Goal: Information Seeking & Learning: Learn about a topic

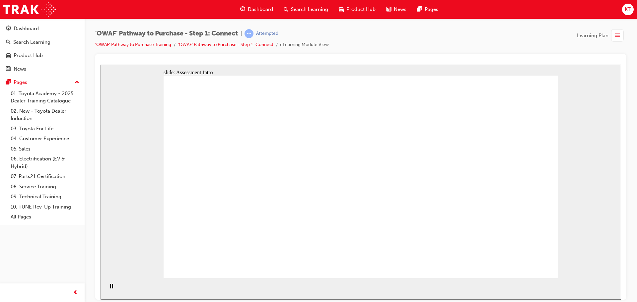
drag, startPoint x: 323, startPoint y: 234, endPoint x: 351, endPoint y: 235, distance: 27.9
drag, startPoint x: 272, startPoint y: 240, endPoint x: 460, endPoint y: 111, distance: 227.7
drag, startPoint x: 333, startPoint y: 241, endPoint x: 526, endPoint y: 136, distance: 219.2
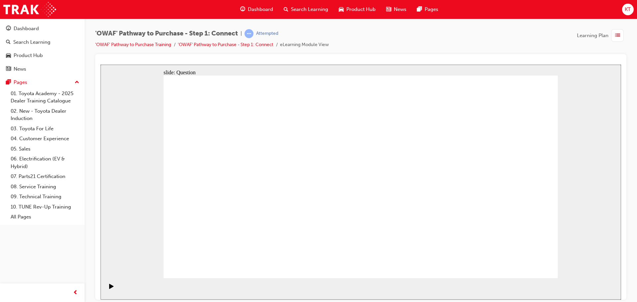
drag, startPoint x: 251, startPoint y: 195, endPoint x: 523, endPoint y: 183, distance: 272.2
drag, startPoint x: 304, startPoint y: 206, endPoint x: 498, endPoint y: 242, distance: 197.0
drag, startPoint x: 352, startPoint y: 204, endPoint x: 444, endPoint y: 235, distance: 97.2
drag, startPoint x: 206, startPoint y: 193, endPoint x: 403, endPoint y: 187, distance: 197.6
drag, startPoint x: 230, startPoint y: 231, endPoint x: 414, endPoint y: 132, distance: 209.2
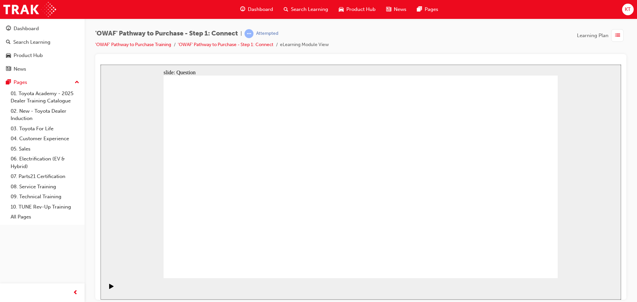
drag, startPoint x: 469, startPoint y: 188, endPoint x: 363, endPoint y: 193, distance: 106.3
drag, startPoint x: 476, startPoint y: 201, endPoint x: 245, endPoint y: 204, distance: 230.4
drag, startPoint x: 496, startPoint y: 209, endPoint x: 369, endPoint y: 206, distance: 127.5
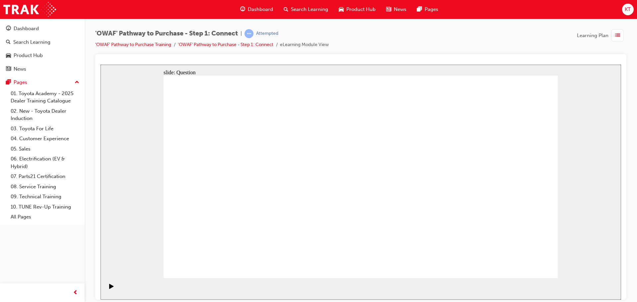
drag, startPoint x: 489, startPoint y: 211, endPoint x: 380, endPoint y: 214, distance: 109.6
drag, startPoint x: 491, startPoint y: 204, endPoint x: 379, endPoint y: 198, distance: 112.0
drag, startPoint x: 507, startPoint y: 209, endPoint x: 261, endPoint y: 201, distance: 246.1
drag, startPoint x: 484, startPoint y: 197, endPoint x: 248, endPoint y: 210, distance: 236.4
drag, startPoint x: 478, startPoint y: 204, endPoint x: 233, endPoint y: 198, distance: 245.4
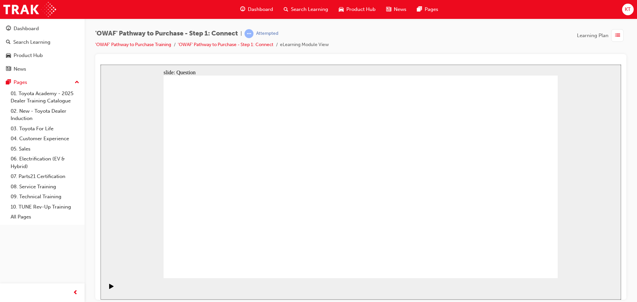
radio input "false"
radio input "true"
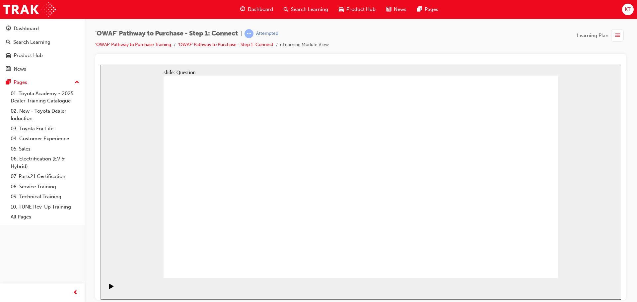
checkbox input "true"
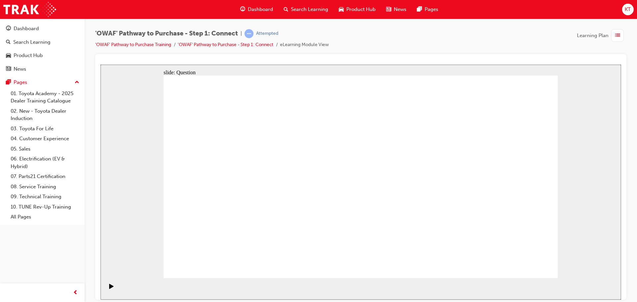
checkbox input "true"
drag, startPoint x: 250, startPoint y: 242, endPoint x: 382, endPoint y: 155, distance: 157.9
drag, startPoint x: 337, startPoint y: 262, endPoint x: 483, endPoint y: 154, distance: 181.5
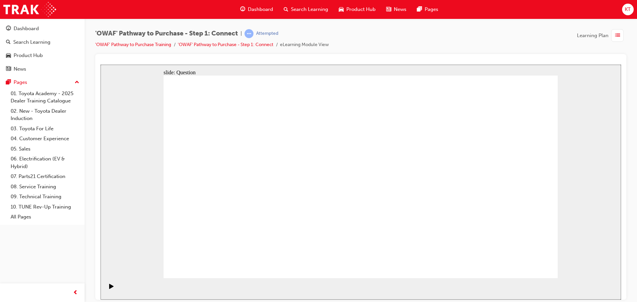
drag, startPoint x: 414, startPoint y: 239, endPoint x: 257, endPoint y: 175, distance: 170.2
drag, startPoint x: 461, startPoint y: 222, endPoint x: 337, endPoint y: 174, distance: 132.9
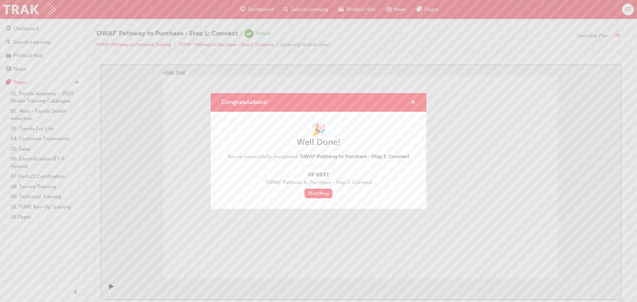
click at [413, 101] on span "cross-icon" at bounding box center [413, 103] width 5 height 6
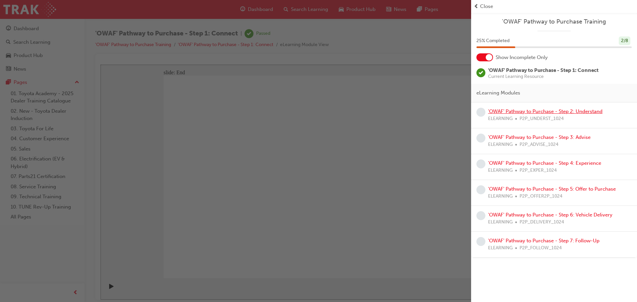
click at [528, 112] on link "'OWAF' Pathway to Purchase - Step 2: Understand" at bounding box center [545, 112] width 115 height 6
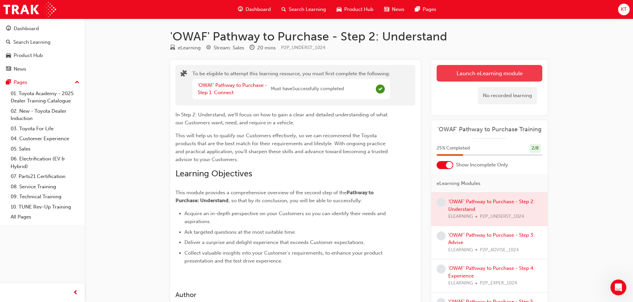
click at [491, 75] on button "Launch eLearning module" at bounding box center [489, 73] width 106 height 17
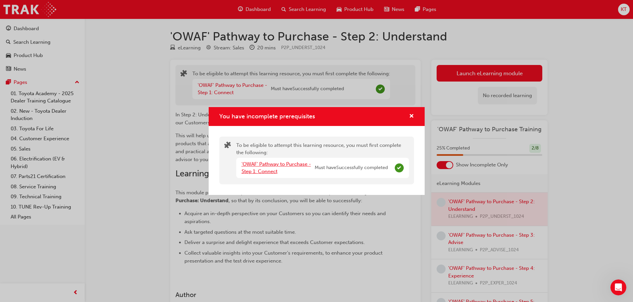
click at [265, 172] on link "'OWAF' Pathway to Purchase - Step 1: Connect" at bounding box center [275, 168] width 69 height 14
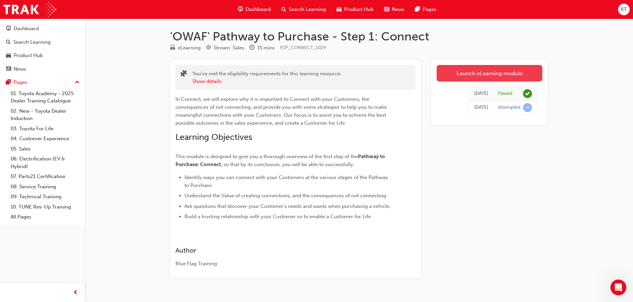
click at [490, 74] on link "Launch eLearning module" at bounding box center [489, 73] width 106 height 17
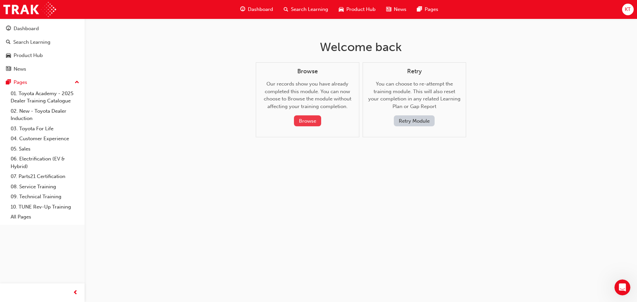
click at [308, 120] on button "Browse" at bounding box center [307, 121] width 27 height 11
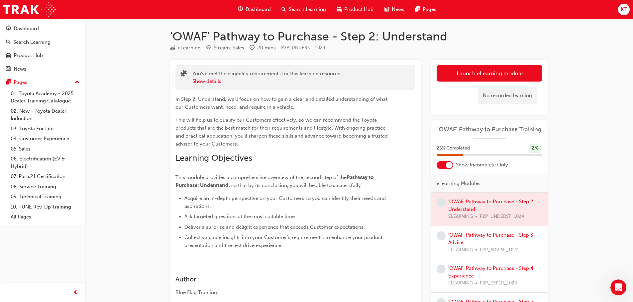
click at [467, 202] on div at bounding box center [489, 209] width 116 height 33
click at [463, 233] on link "'OWAF' Pathway to Purchase - Step 3: Advise" at bounding box center [491, 239] width 86 height 14
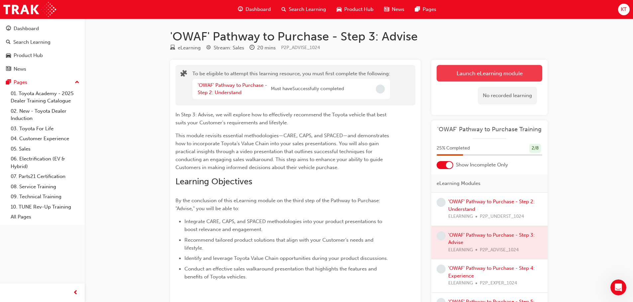
click at [473, 77] on button "Launch eLearning module" at bounding box center [489, 73] width 106 height 17
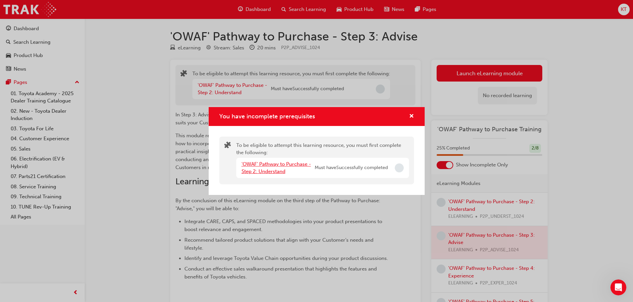
click at [278, 167] on link "'OWAF' Pathway to Purchase - Step 2: Understand" at bounding box center [275, 168] width 69 height 14
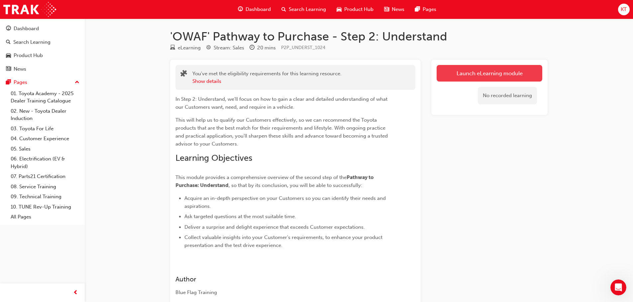
click at [470, 72] on link "Launch eLearning module" at bounding box center [489, 73] width 106 height 17
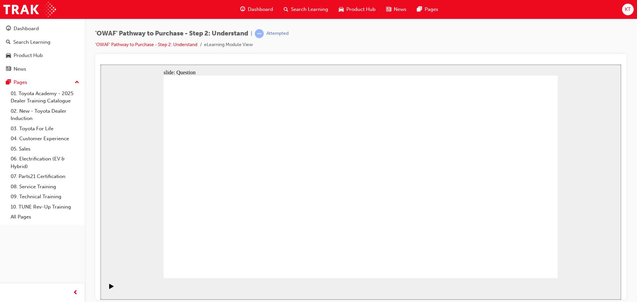
drag, startPoint x: 485, startPoint y: 202, endPoint x: 234, endPoint y: 208, distance: 251.1
drag, startPoint x: 500, startPoint y: 207, endPoint x: 267, endPoint y: 211, distance: 233.1
drag, startPoint x: 481, startPoint y: 206, endPoint x: 244, endPoint y: 214, distance: 237.9
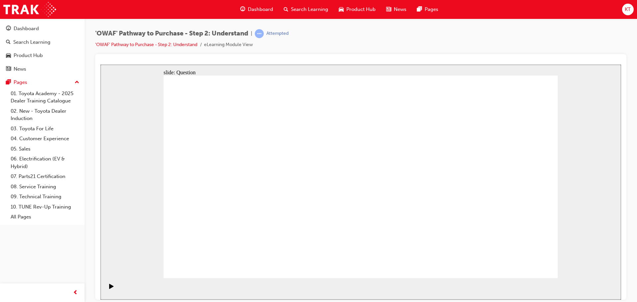
drag, startPoint x: 493, startPoint y: 210, endPoint x: 369, endPoint y: 223, distance: 125.2
drag, startPoint x: 495, startPoint y: 204, endPoint x: 366, endPoint y: 209, distance: 128.9
drag, startPoint x: 494, startPoint y: 212, endPoint x: 253, endPoint y: 212, distance: 241.1
drag, startPoint x: 471, startPoint y: 221, endPoint x: 232, endPoint y: 230, distance: 239.9
drag, startPoint x: 479, startPoint y: 208, endPoint x: 243, endPoint y: 210, distance: 236.4
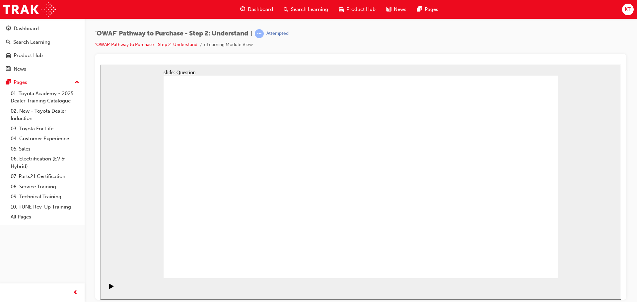
drag, startPoint x: 503, startPoint y: 213, endPoint x: 375, endPoint y: 222, distance: 128.9
drag, startPoint x: 500, startPoint y: 207, endPoint x: 261, endPoint y: 215, distance: 239.2
drag, startPoint x: 489, startPoint y: 211, endPoint x: 255, endPoint y: 208, distance: 233.8
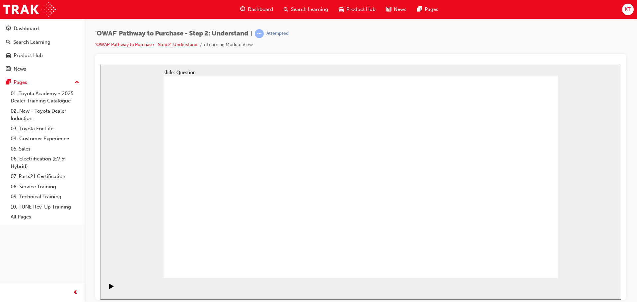
drag, startPoint x: 505, startPoint y: 210, endPoint x: 386, endPoint y: 213, distance: 118.6
drag, startPoint x: 497, startPoint y: 211, endPoint x: 377, endPoint y: 208, distance: 120.5
drag, startPoint x: 493, startPoint y: 209, endPoint x: 259, endPoint y: 211, distance: 234.4
drag, startPoint x: 495, startPoint y: 209, endPoint x: 254, endPoint y: 211, distance: 241.1
drag, startPoint x: 504, startPoint y: 209, endPoint x: 267, endPoint y: 213, distance: 236.8
